Goal: Information Seeking & Learning: Learn about a topic

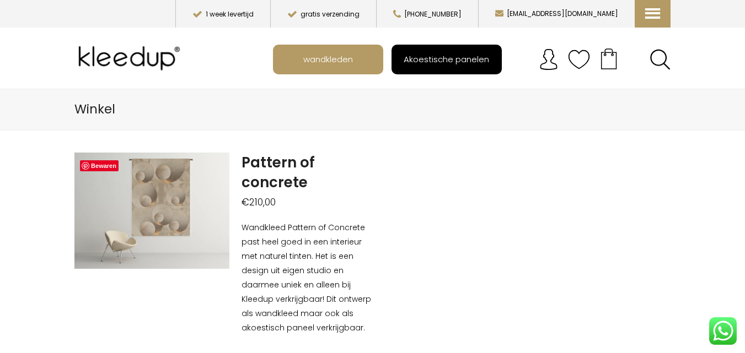
click at [432, 57] on span "Akoestische panelen" at bounding box center [446, 59] width 98 height 21
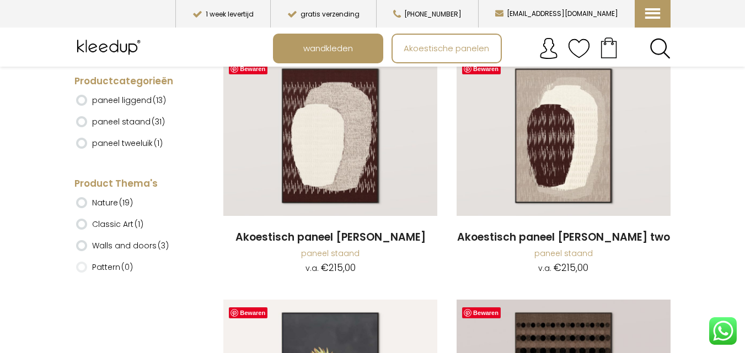
scroll to position [220, 0]
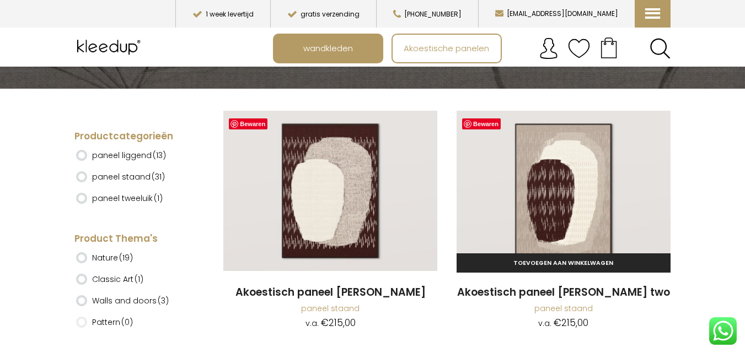
click at [584, 289] on h2 "Akoestisch paneel [PERSON_NAME] two" at bounding box center [563, 293] width 214 height 15
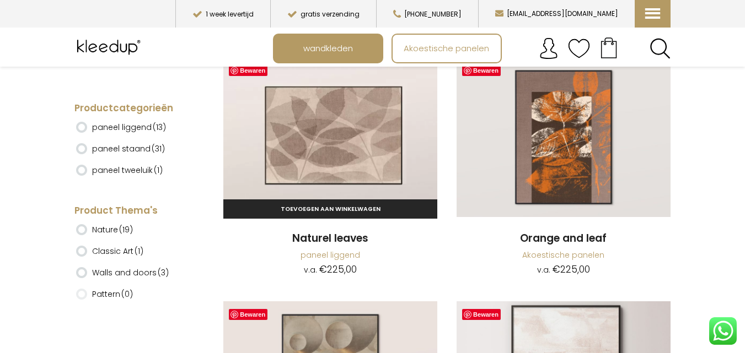
scroll to position [2150, 0]
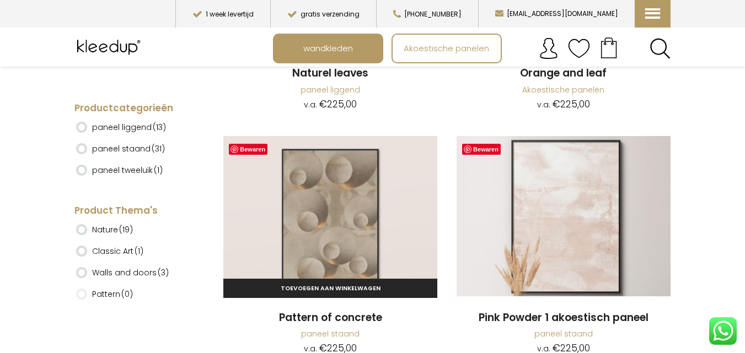
click at [331, 242] on img at bounding box center [330, 216] width 214 height 160
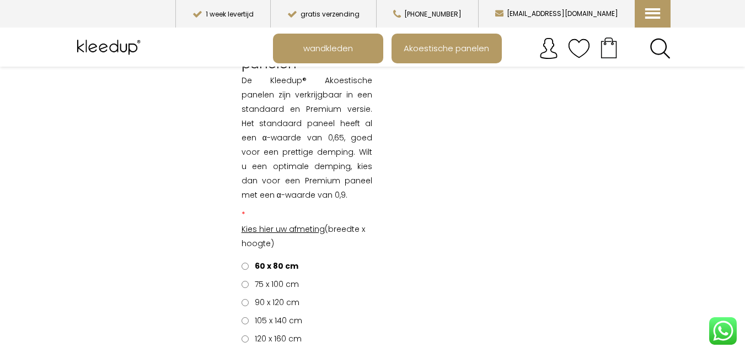
scroll to position [1102, 0]
